Goal: Navigation & Orientation: Find specific page/section

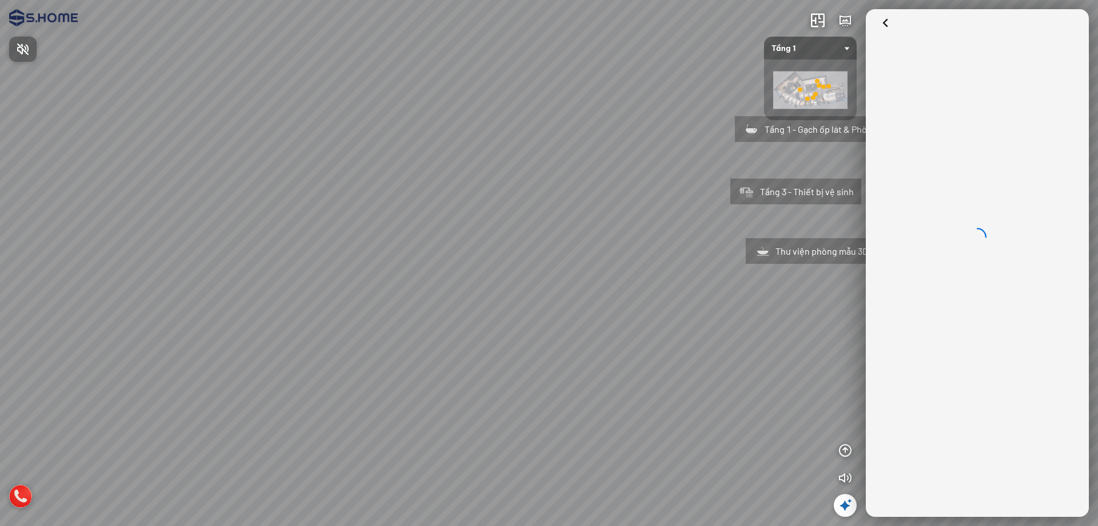
click at [736, 205] on div at bounding box center [549, 263] width 1098 height 526
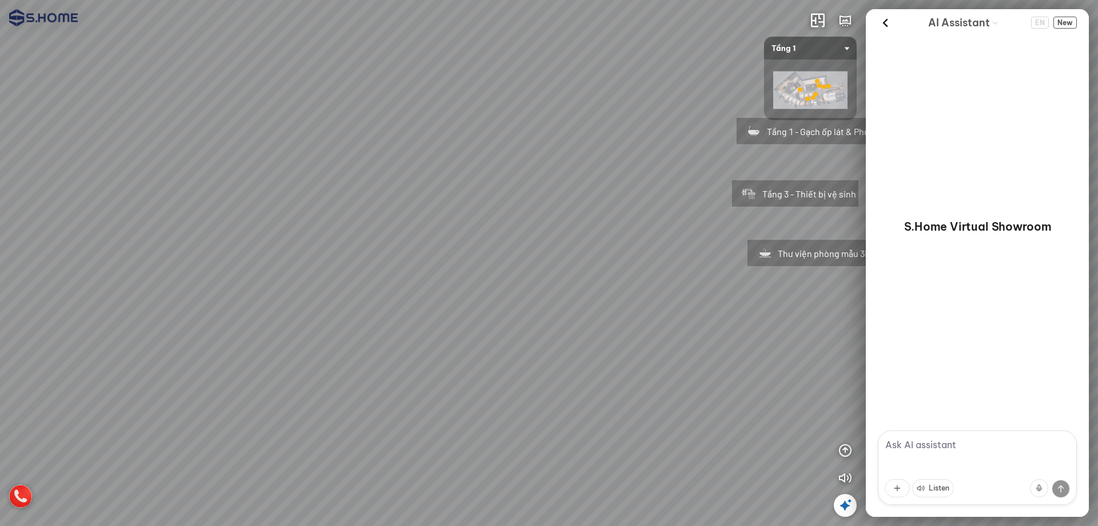
click at [560, 202] on div "Tầng 1 - Gạch ốp lát & Phòng mẫu Tầng 3 - Thiết bị vệ sinh Thư viện phòng mẫu 3D" at bounding box center [549, 263] width 1098 height 526
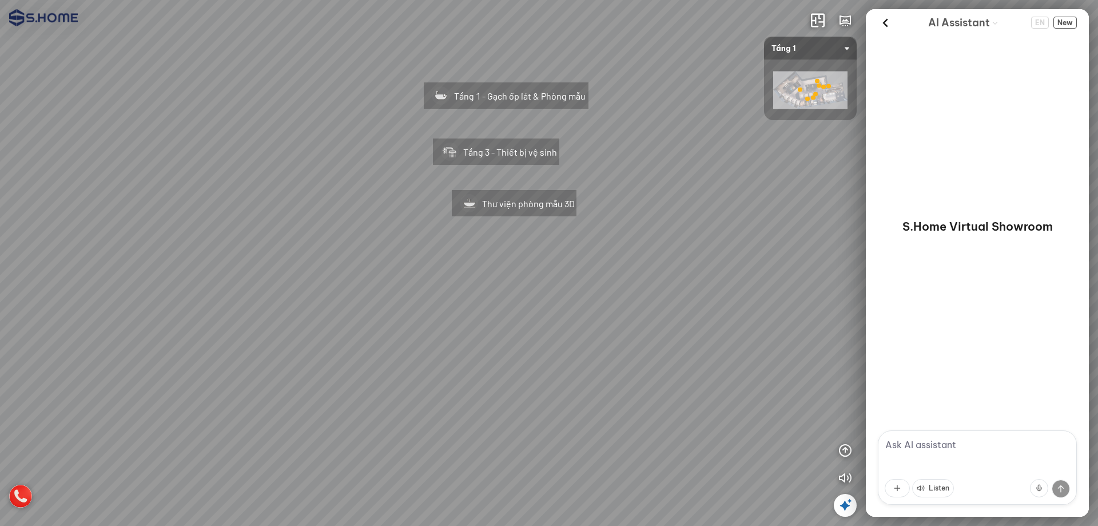
drag, startPoint x: 528, startPoint y: 188, endPoint x: 381, endPoint y: 160, distance: 149.6
click at [381, 160] on div "Tầng 1 - Gạch ốp lát & Phòng mẫu Tầng 3 - Thiết bị vệ sinh Thư viện phòng mẫu 3D" at bounding box center [549, 263] width 1098 height 526
click at [526, 98] on div "Tầng 1 - Gạch ốp lát & Phòng mẫu" at bounding box center [506, 93] width 215 height 73
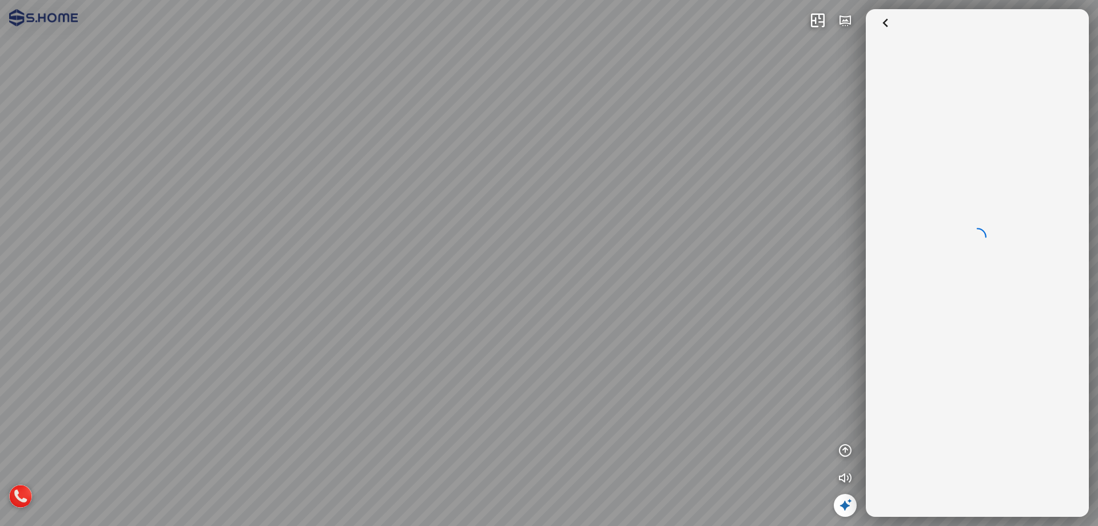
click at [535, 252] on div at bounding box center [549, 263] width 1098 height 526
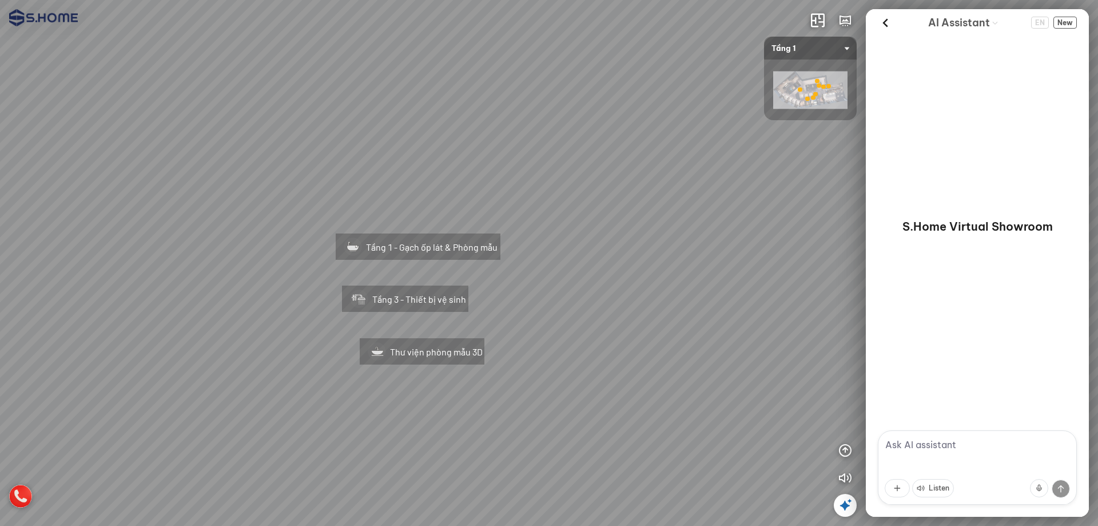
click at [464, 252] on div "Tầng 1 - Gạch ốp lát & Phòng mẫu" at bounding box center [418, 244] width 215 height 73
